Goal: Navigation & Orientation: Find specific page/section

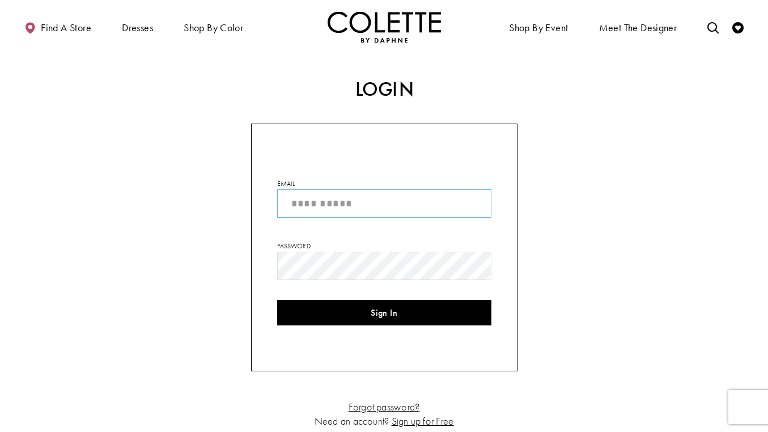
click at [430, 209] on input "Email" at bounding box center [384, 203] width 214 height 28
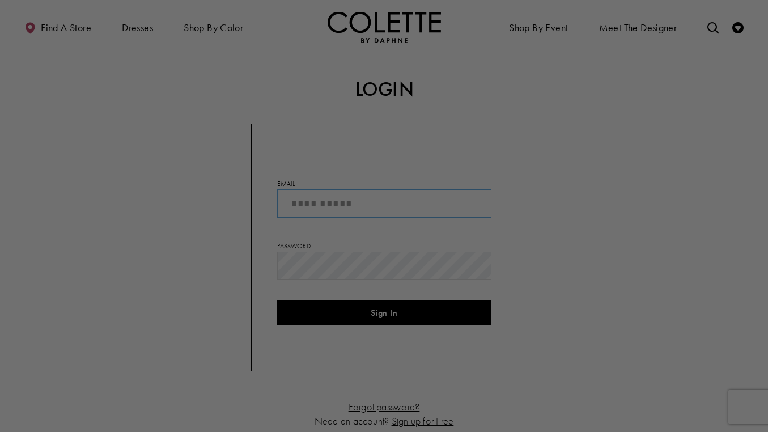
type input "**********"
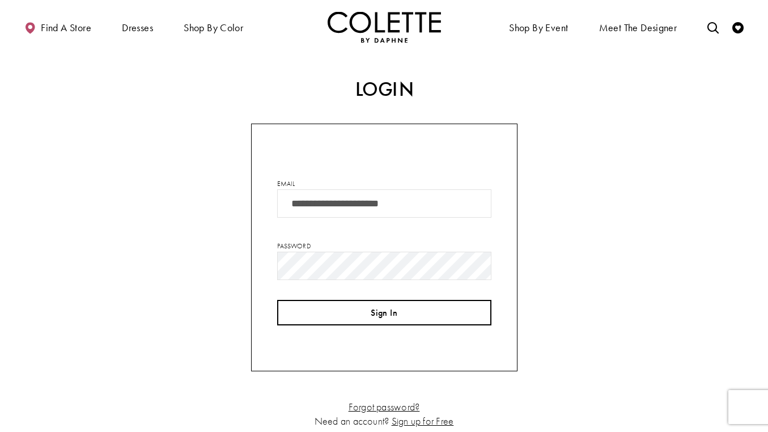
click at [420, 306] on button "Sign In" at bounding box center [384, 312] width 214 height 25
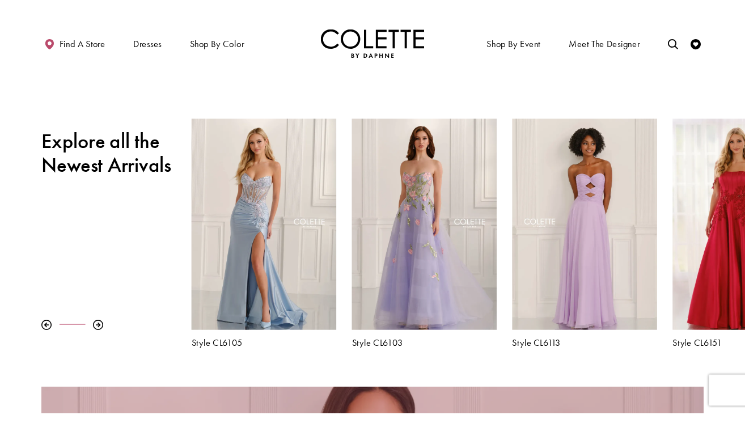
scroll to position [356, 0]
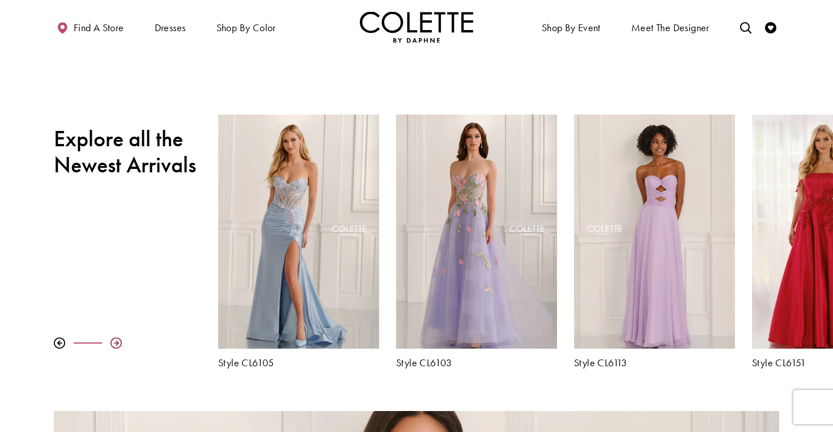
click at [114, 344] on div at bounding box center [115, 342] width 11 height 11
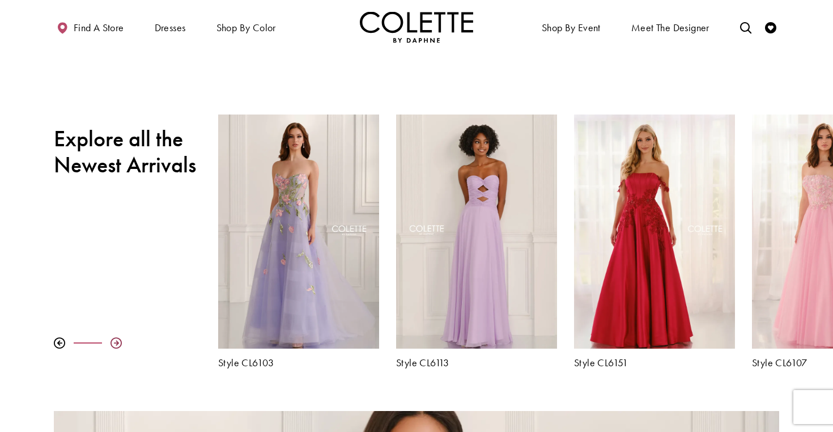
click at [114, 344] on div at bounding box center [115, 342] width 11 height 11
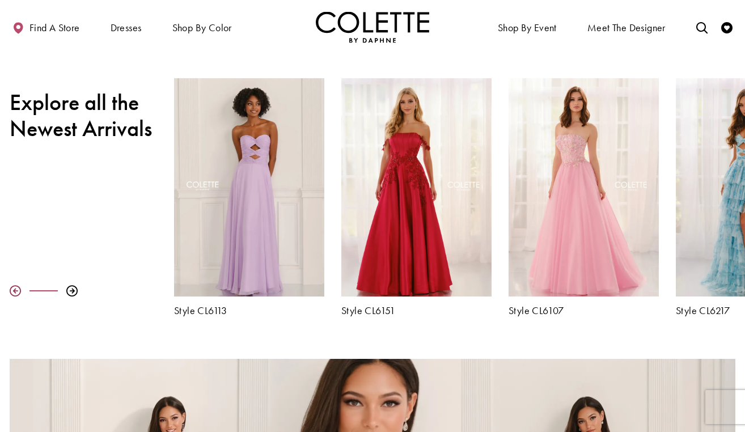
click at [12, 291] on div at bounding box center [15, 290] width 11 height 11
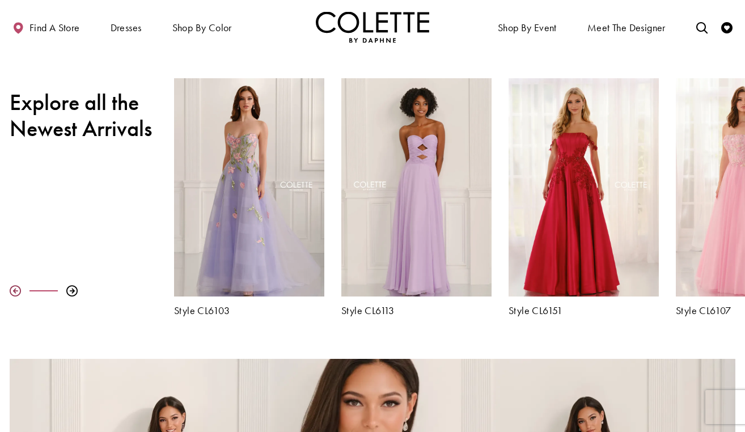
click at [12, 291] on div at bounding box center [15, 290] width 11 height 11
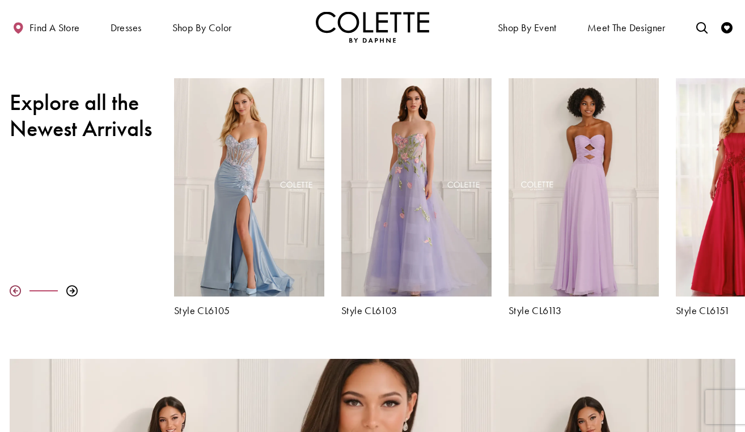
click at [12, 291] on div at bounding box center [15, 290] width 11 height 11
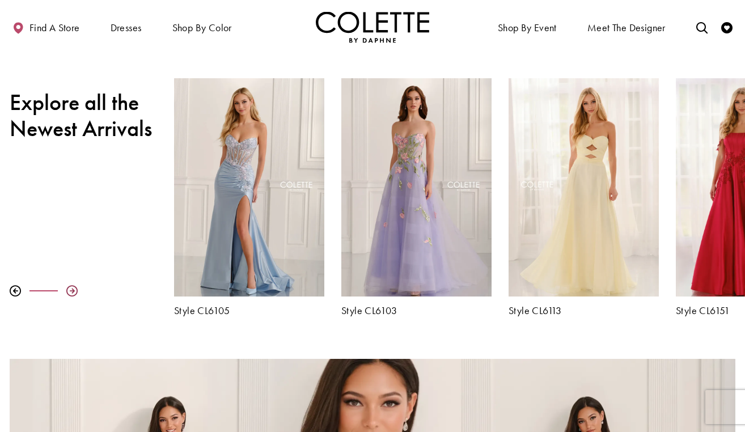
click at [71, 293] on div at bounding box center [71, 290] width 11 height 11
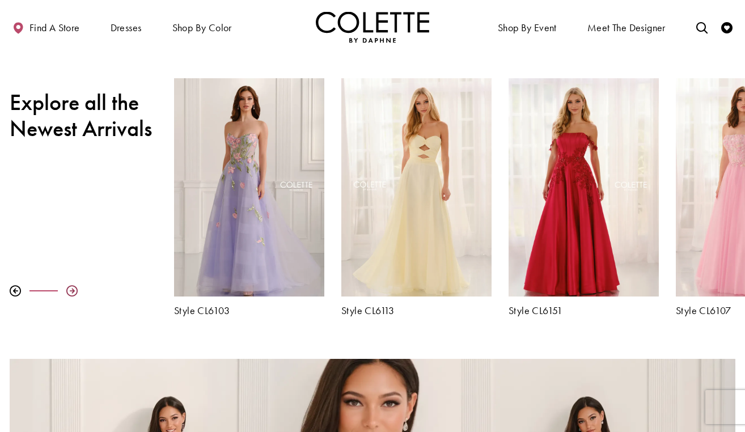
click at [71, 293] on div at bounding box center [71, 290] width 11 height 11
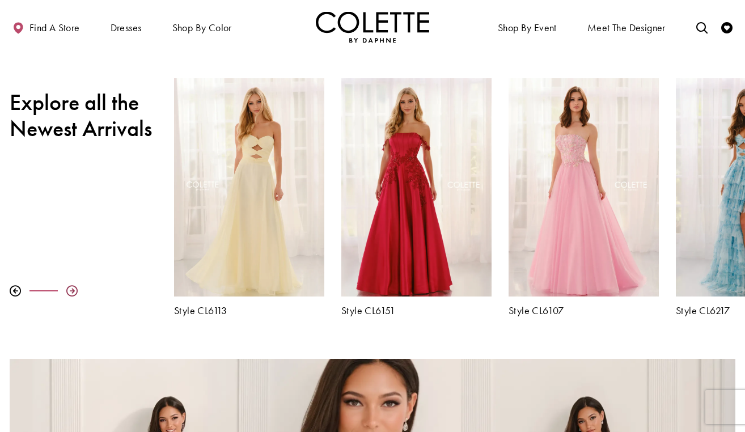
click at [71, 293] on div at bounding box center [71, 290] width 11 height 11
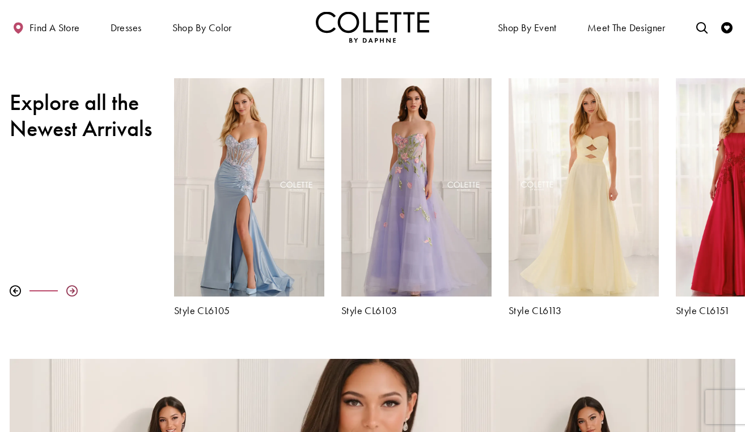
click at [73, 292] on div at bounding box center [71, 290] width 11 height 11
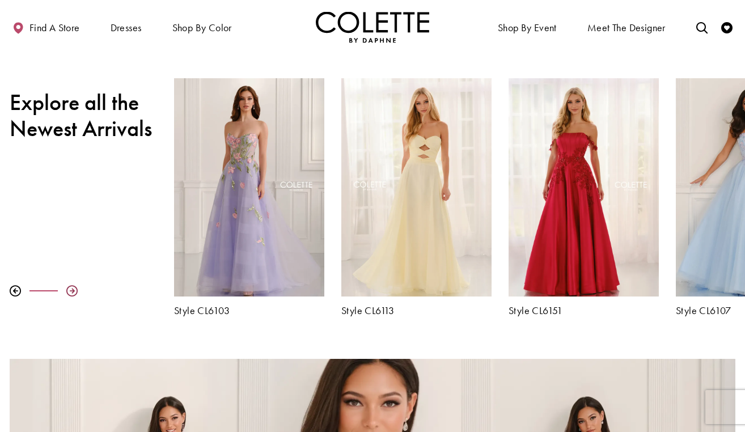
click at [73, 292] on div at bounding box center [71, 290] width 11 height 11
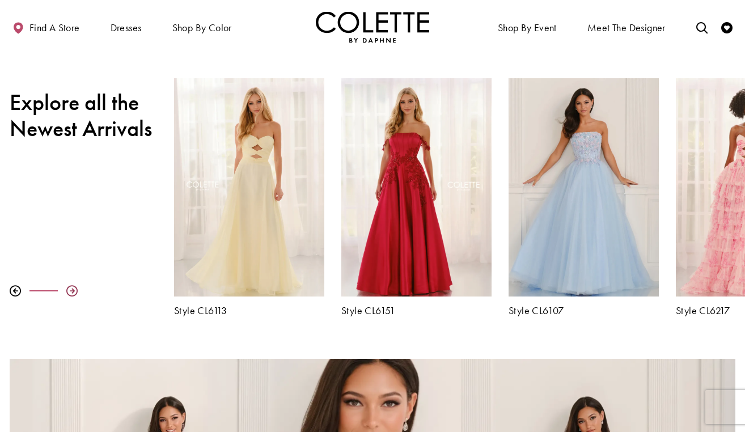
click at [73, 292] on div at bounding box center [71, 290] width 11 height 11
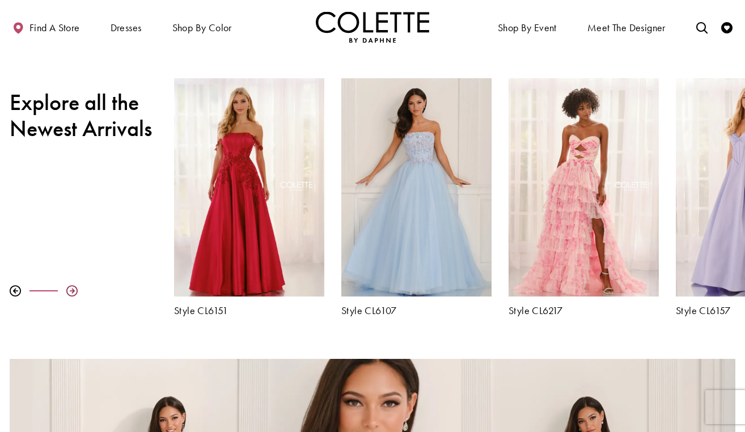
click at [73, 292] on div at bounding box center [71, 290] width 11 height 11
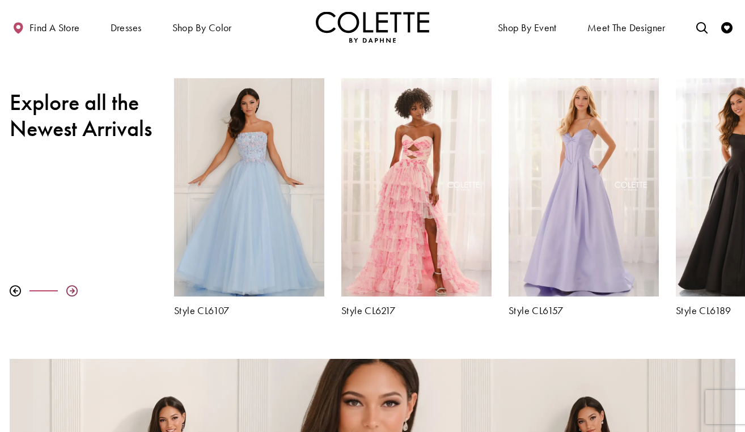
click at [73, 292] on div at bounding box center [71, 290] width 11 height 11
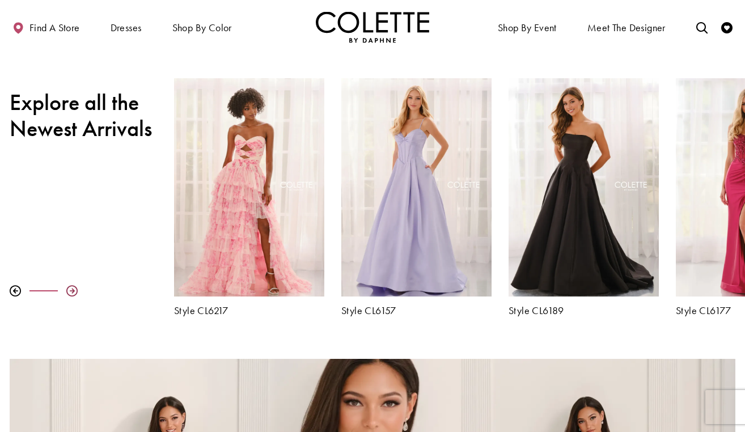
click at [73, 292] on div at bounding box center [71, 290] width 11 height 11
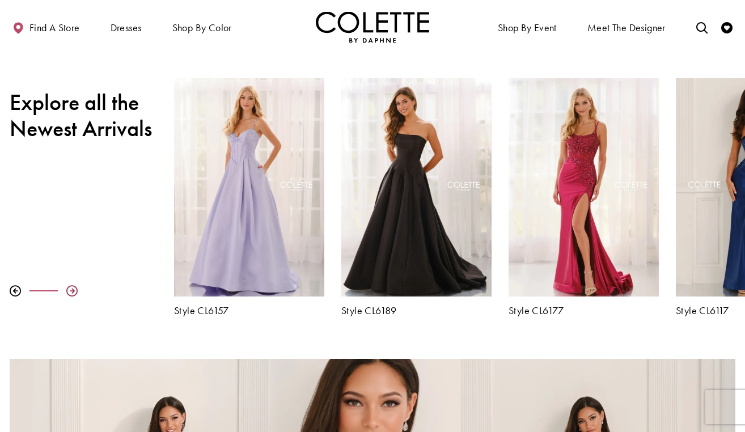
click at [73, 292] on div at bounding box center [71, 290] width 11 height 11
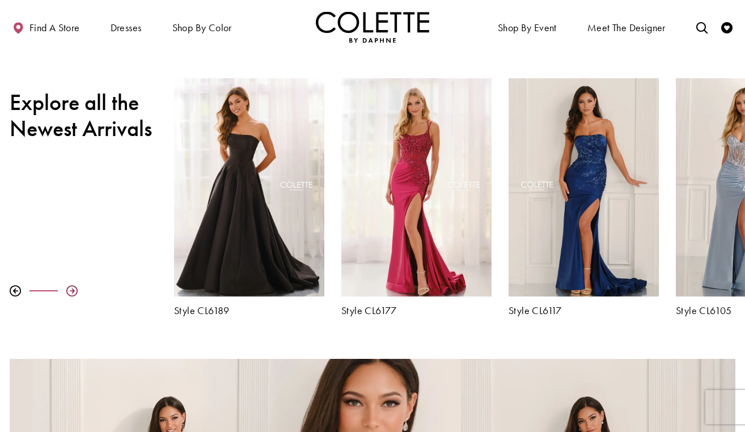
click at [73, 292] on div at bounding box center [71, 290] width 11 height 11
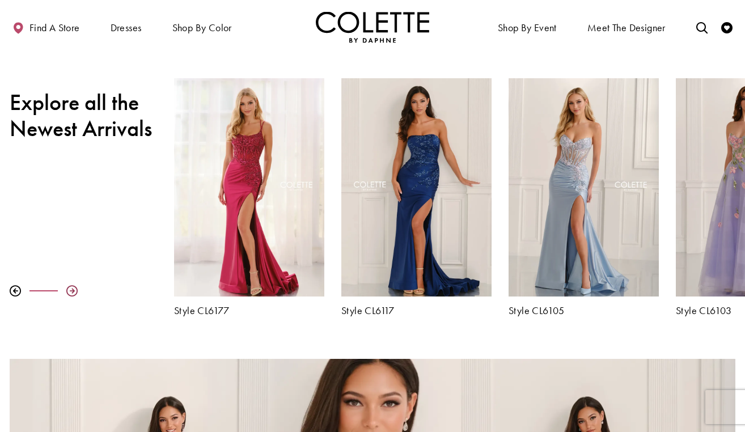
click at [73, 292] on div at bounding box center [71, 290] width 11 height 11
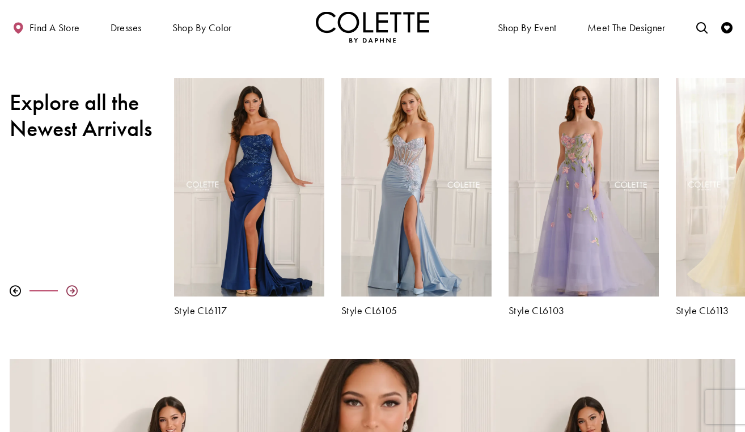
click at [73, 292] on div at bounding box center [71, 290] width 11 height 11
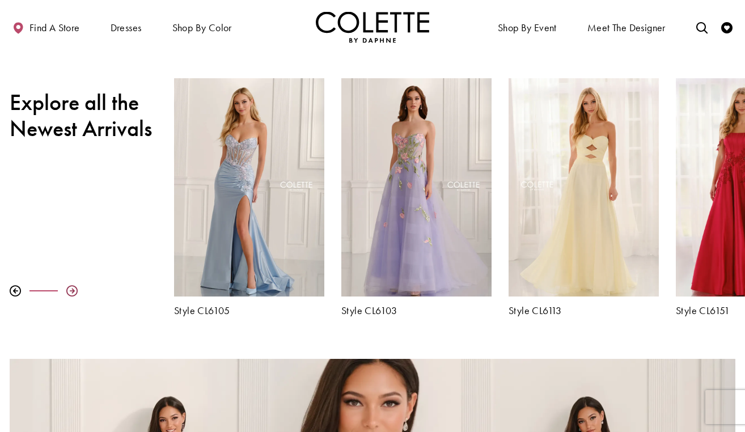
click at [73, 292] on div at bounding box center [71, 290] width 11 height 11
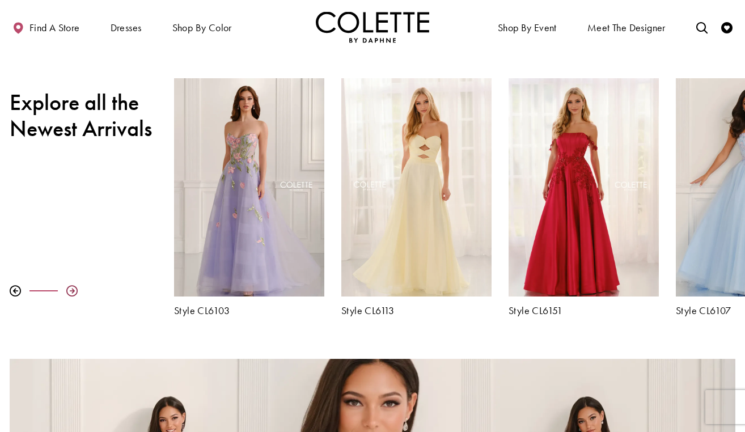
click at [73, 292] on div at bounding box center [71, 290] width 11 height 11
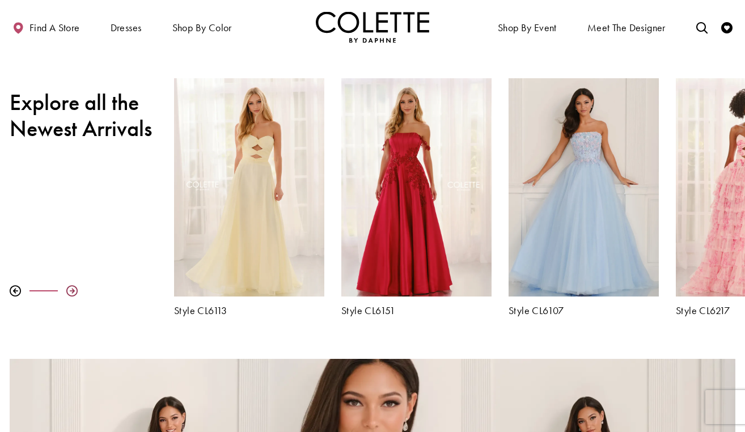
click at [73, 292] on div at bounding box center [71, 290] width 11 height 11
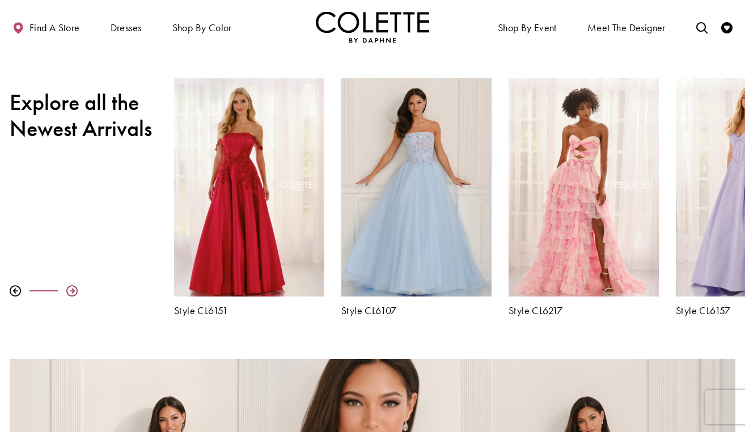
click at [74, 292] on div at bounding box center [71, 290] width 11 height 11
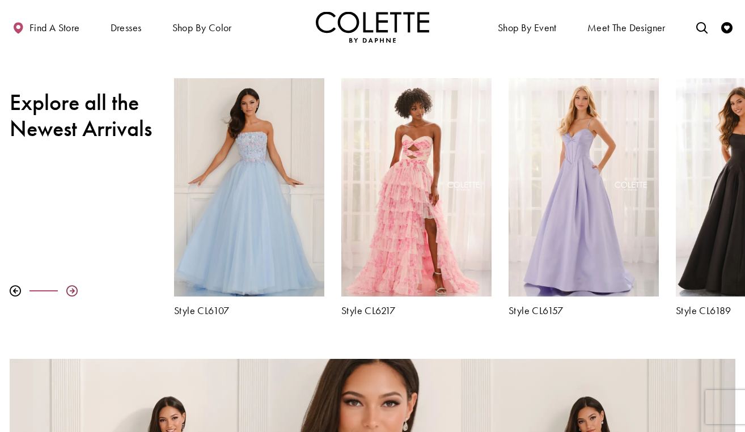
click at [74, 292] on div at bounding box center [71, 290] width 11 height 11
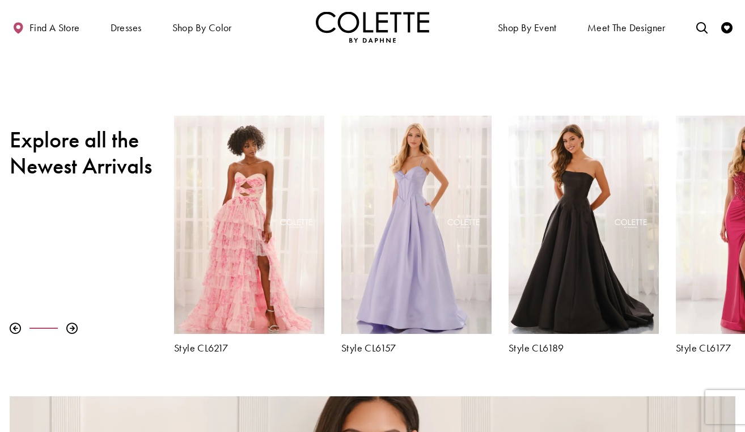
scroll to position [333, 0]
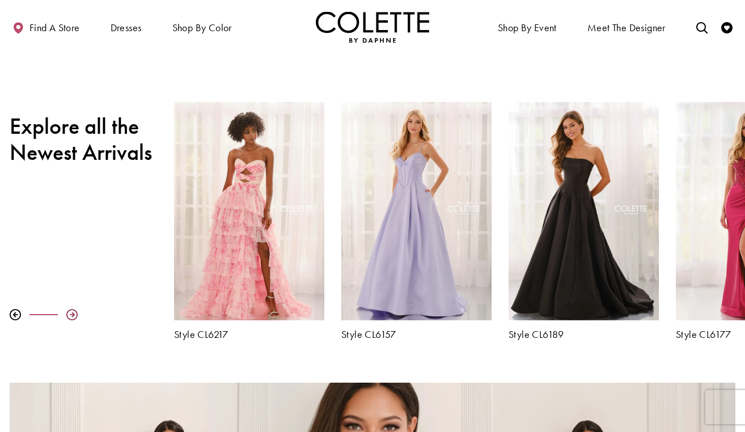
click at [75, 315] on div at bounding box center [71, 314] width 11 height 11
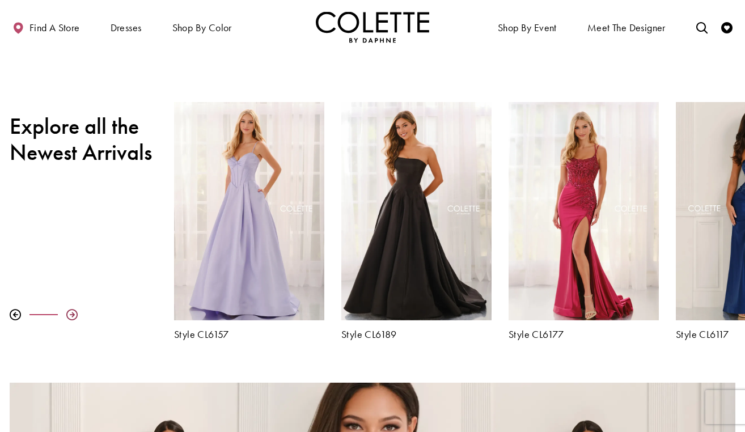
click at [75, 315] on div at bounding box center [71, 314] width 11 height 11
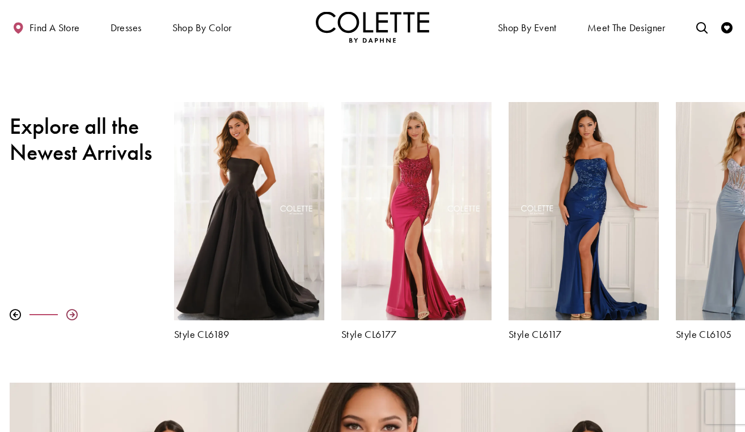
click at [75, 315] on div at bounding box center [71, 314] width 11 height 11
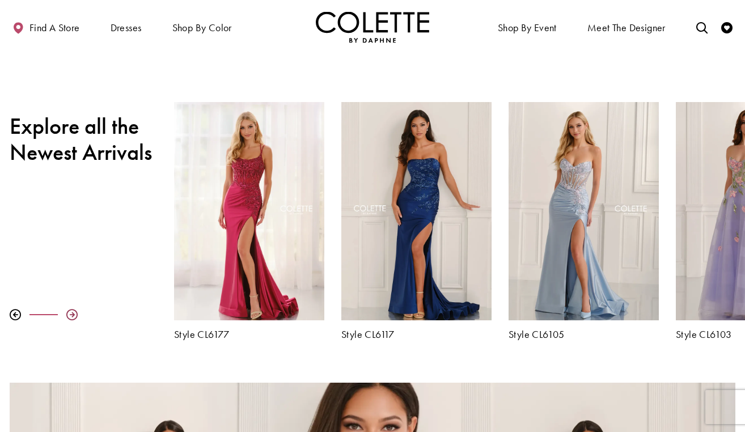
click at [75, 315] on div at bounding box center [71, 314] width 11 height 11
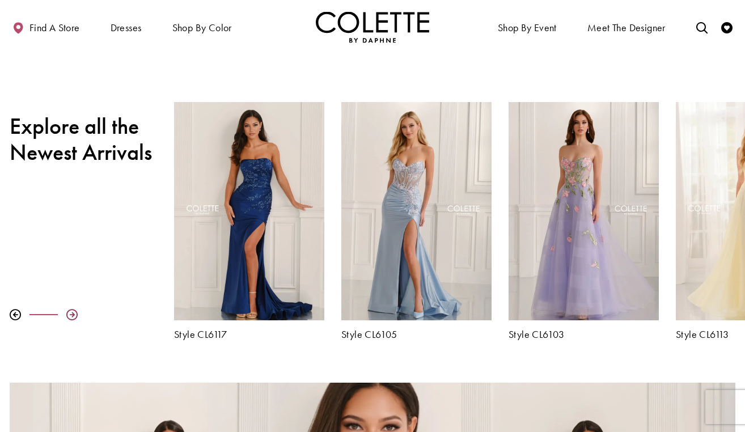
click at [75, 315] on div at bounding box center [71, 314] width 11 height 11
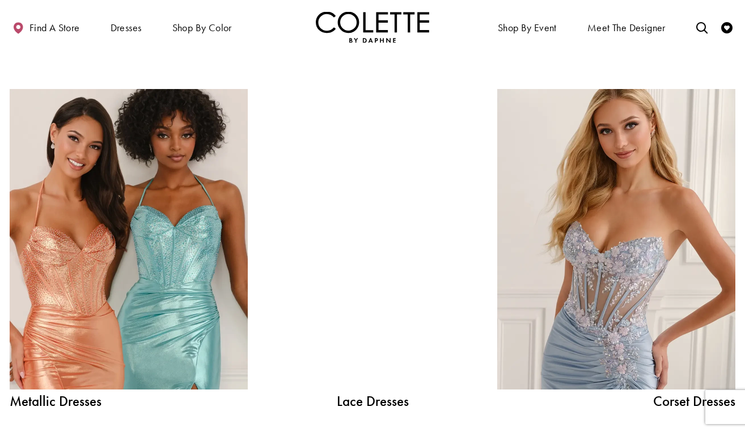
scroll to position [1162, 0]
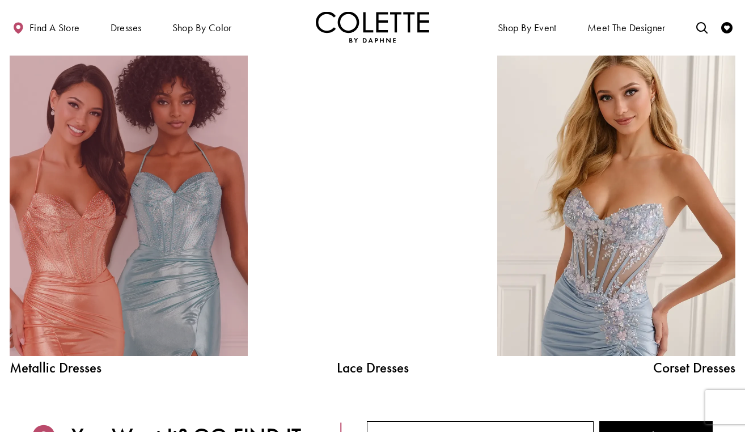
click at [118, 307] on link "Metallic Dresses Related Link" at bounding box center [129, 206] width 238 height 300
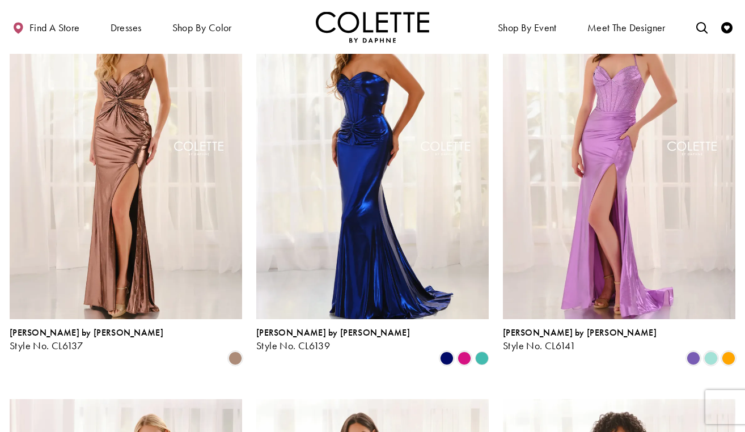
scroll to position [169, 0]
